Goal: Information Seeking & Learning: Learn about a topic

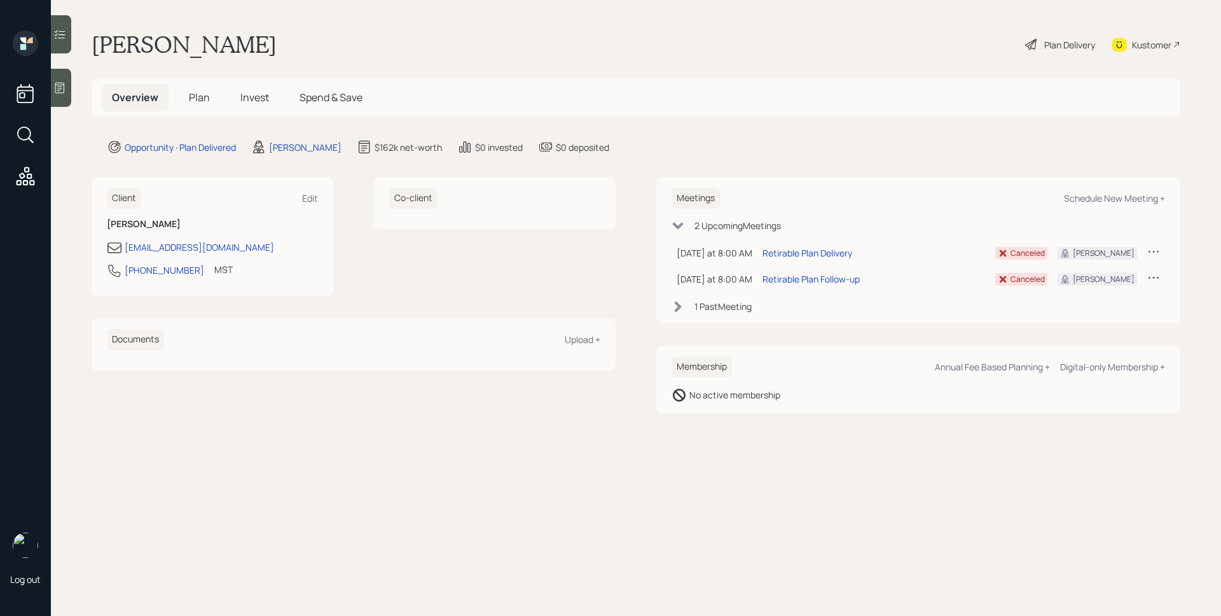
click at [739, 309] on div "1 Past Meeting" at bounding box center [723, 306] width 57 height 13
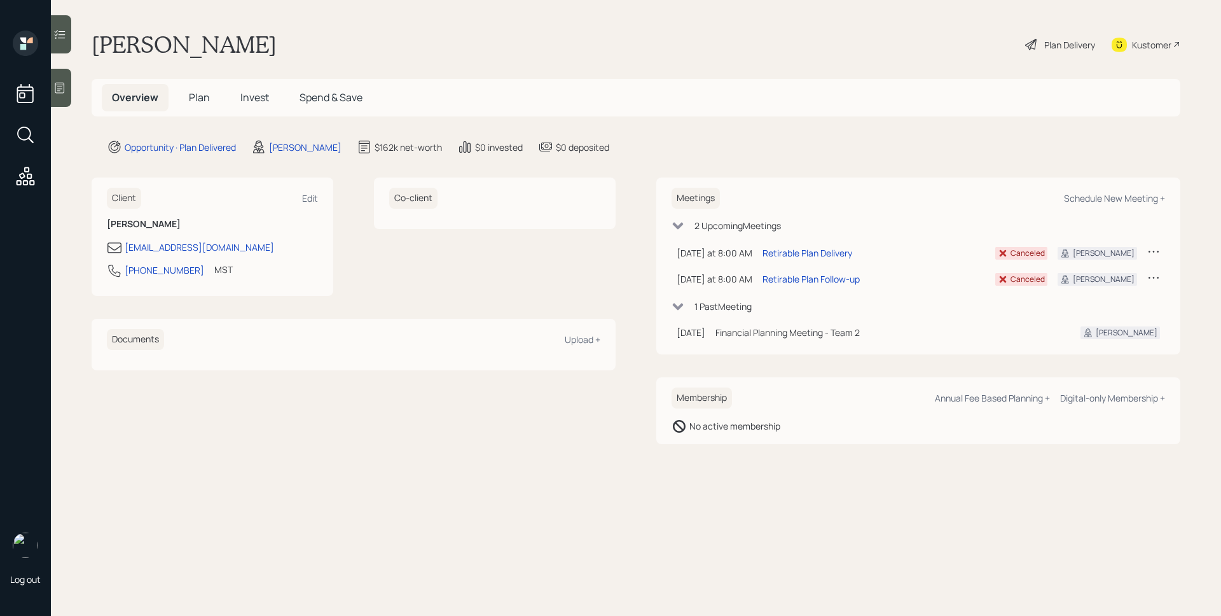
drag, startPoint x: 739, startPoint y: 309, endPoint x: 812, endPoint y: 291, distance: 74.8
click at [739, 309] on div "1 Past Meeting" at bounding box center [723, 306] width 57 height 13
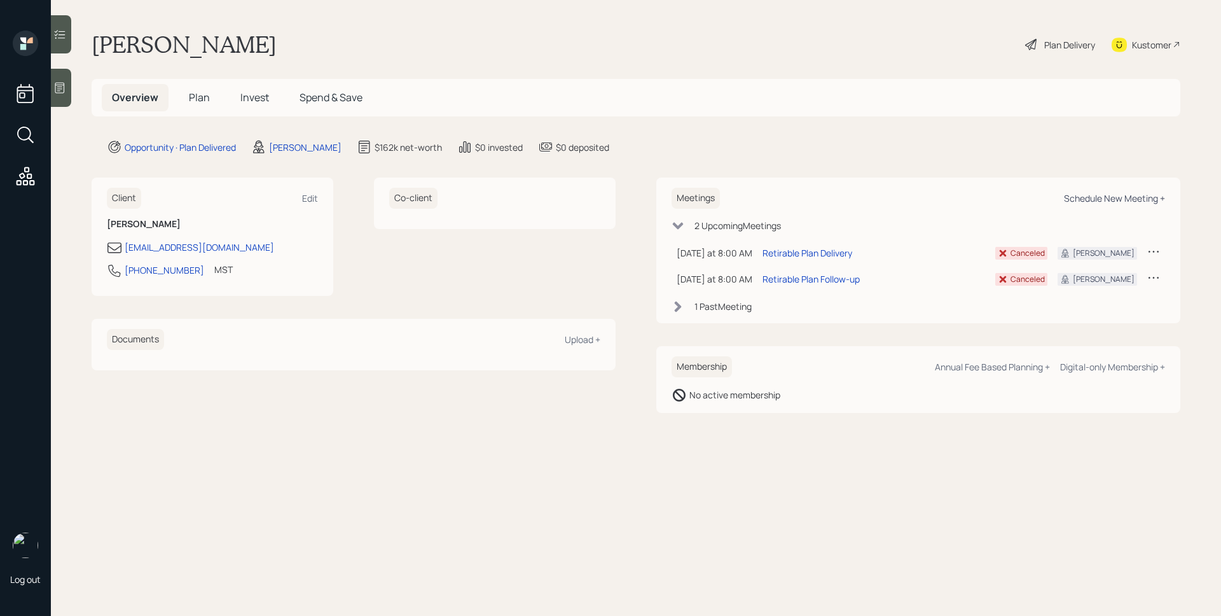
click at [1137, 201] on div "Schedule New Meeting +" at bounding box center [1114, 198] width 101 height 12
select select "d946c976-65aa-4529-ac9d-02c4f1114fc0"
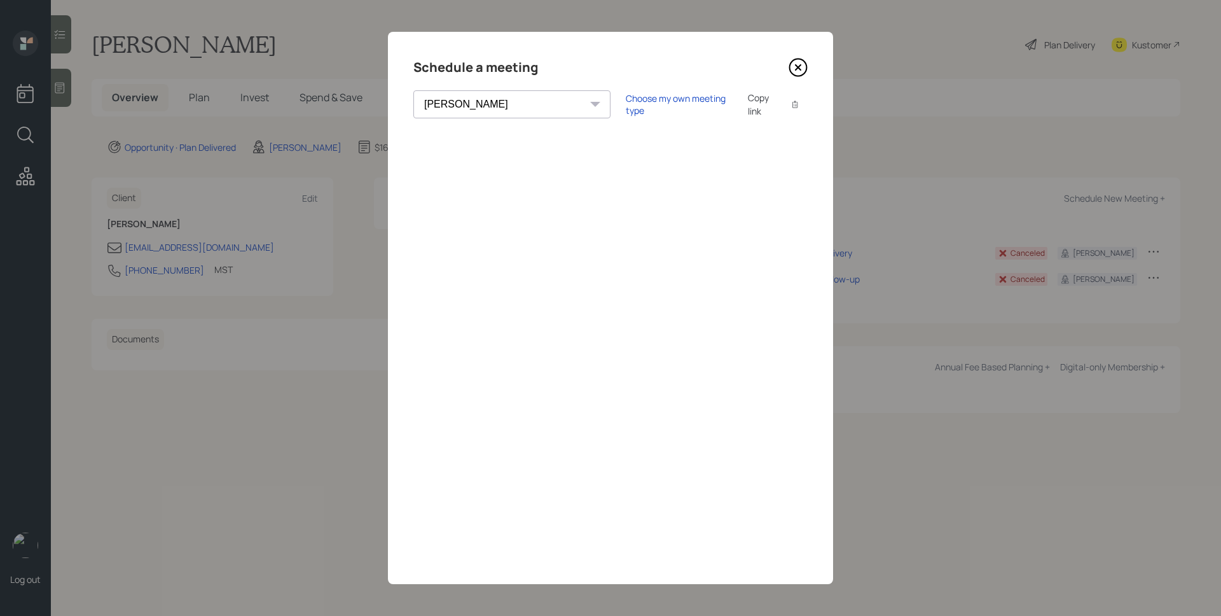
click at [789, 62] on icon at bounding box center [798, 67] width 19 height 19
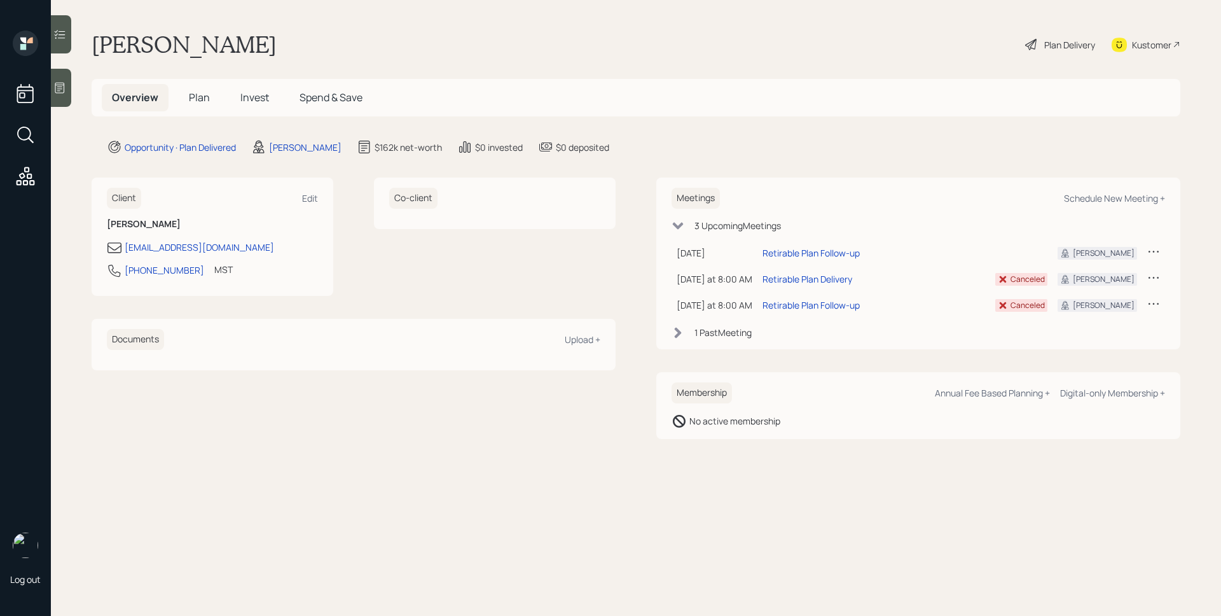
click at [200, 105] on h5 "Plan" at bounding box center [199, 97] width 41 height 27
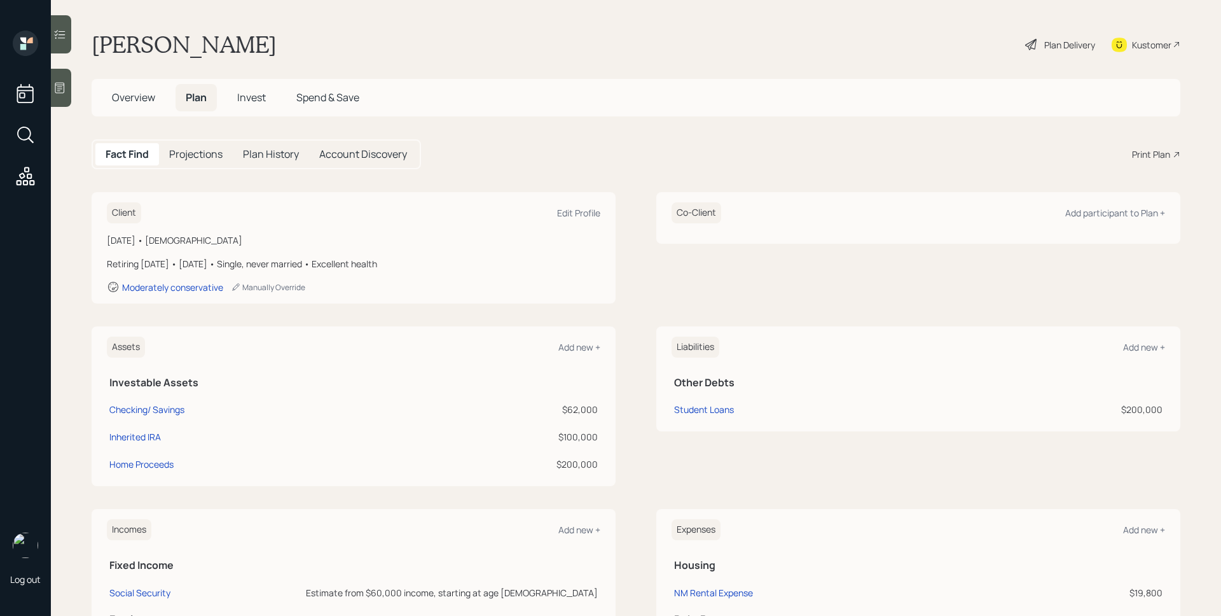
click at [239, 111] on div "Overview Plan Invest Spend & Save" at bounding box center [636, 98] width 1089 height 38
click at [246, 97] on span "Invest" at bounding box center [251, 97] width 29 height 14
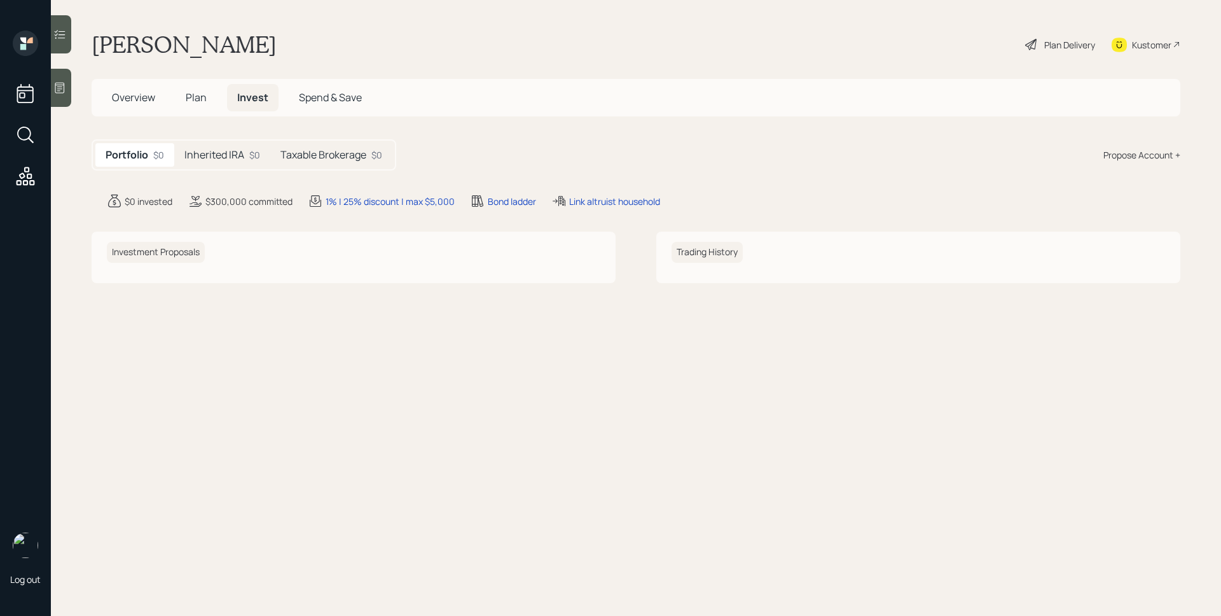
click at [331, 163] on div "Taxable Brokerage $0" at bounding box center [331, 155] width 122 height 24
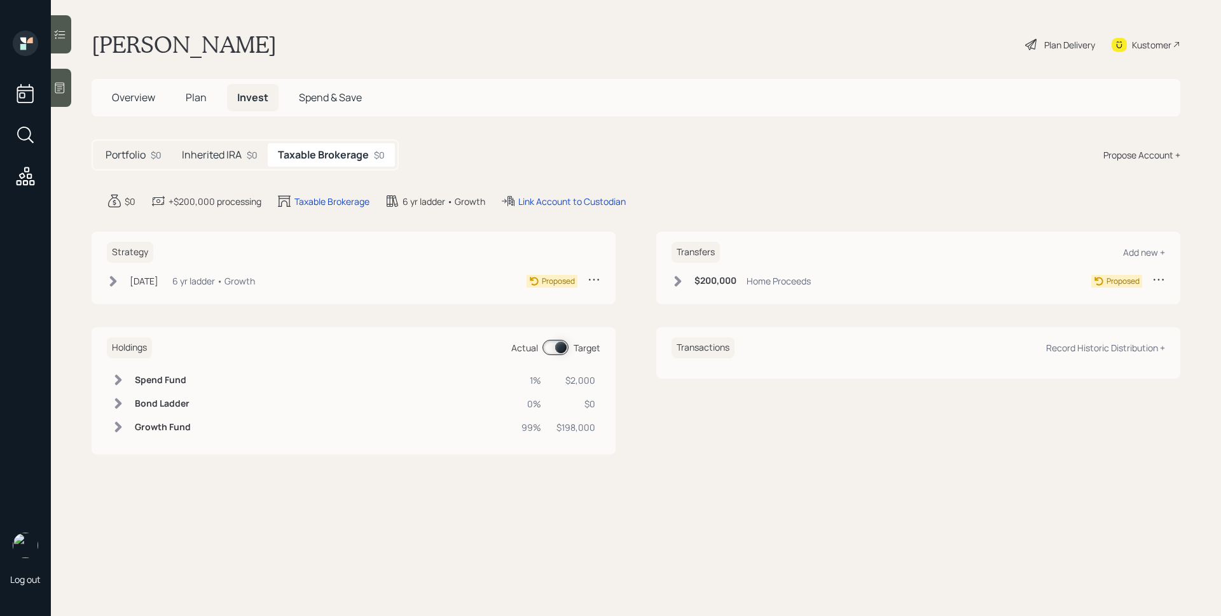
click at [237, 157] on h5 "Inherited IRA" at bounding box center [212, 155] width 60 height 12
